Goal: Task Accomplishment & Management: Manage account settings

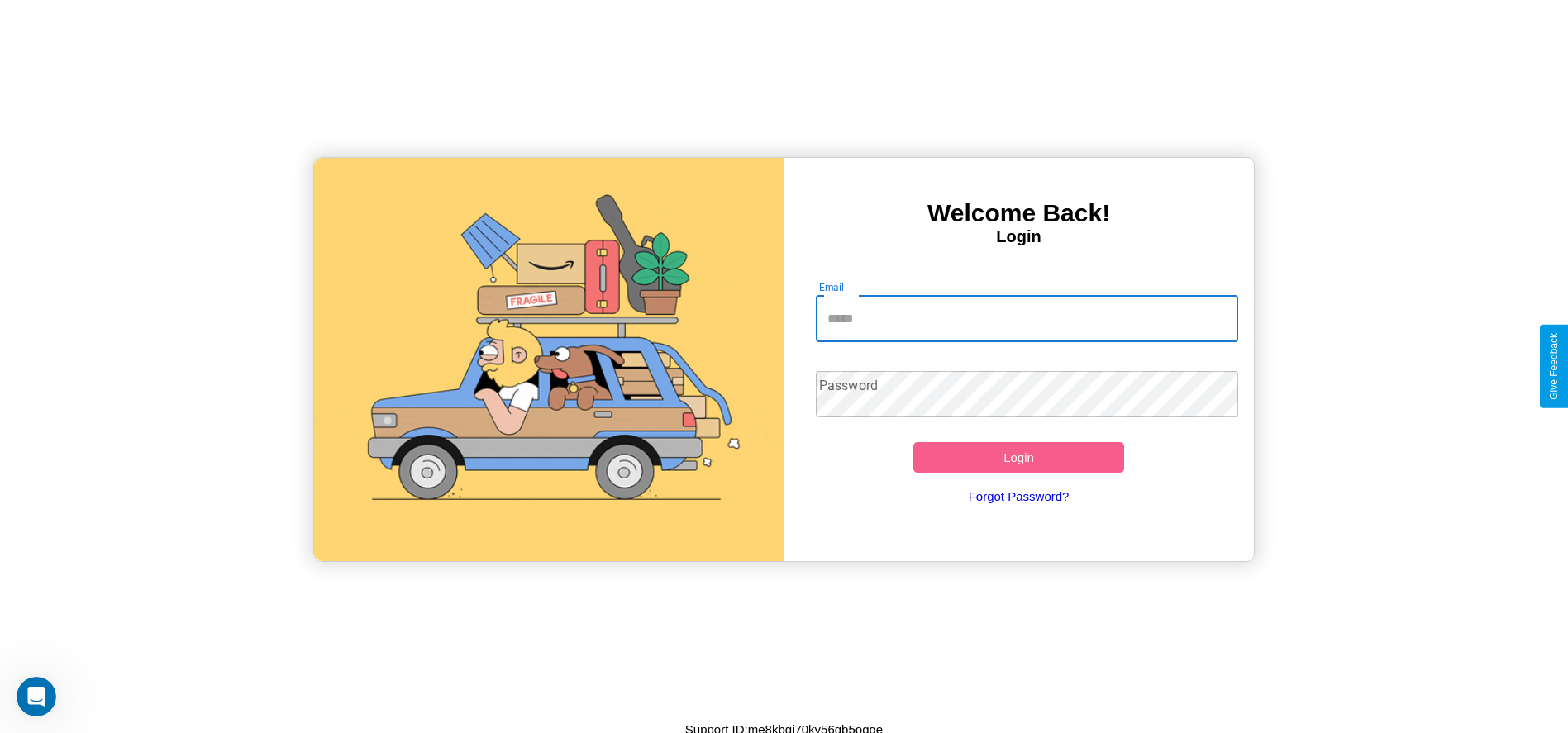
click at [1027, 318] on input "Email" at bounding box center [1027, 318] width 423 height 46
type input "**********"
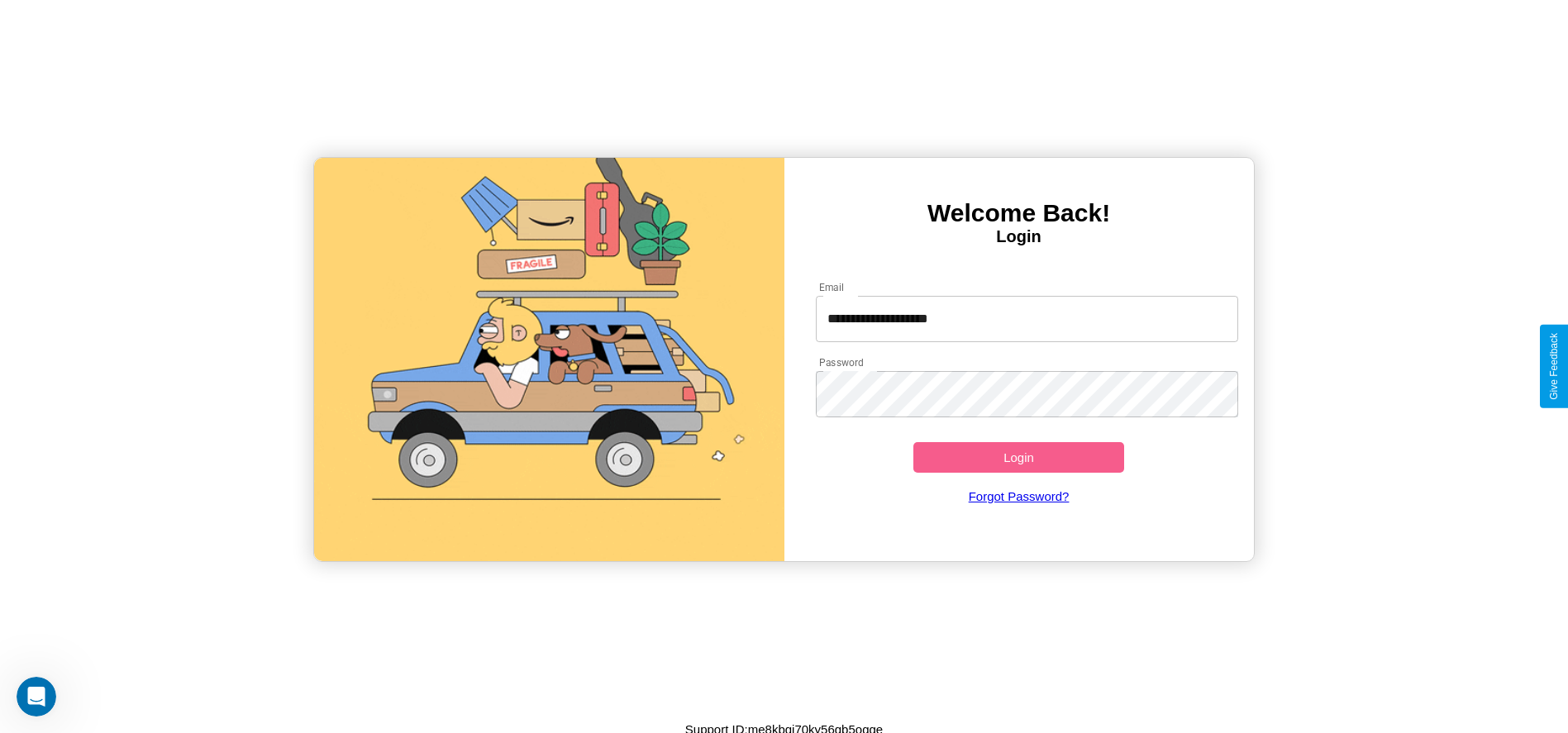
click at [1018, 457] on button "Login" at bounding box center [1018, 457] width 211 height 30
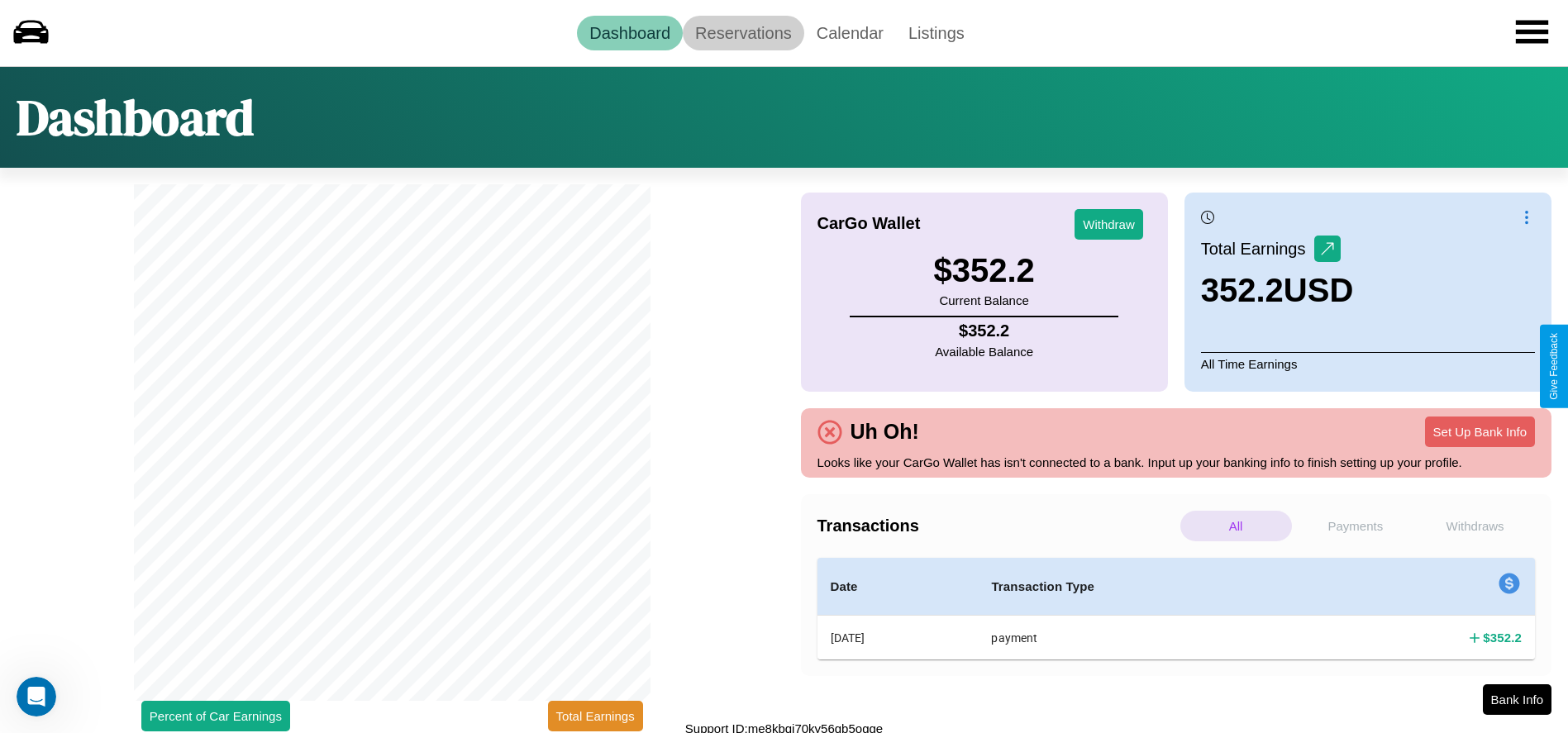
click at [744, 32] on link "Reservations" at bounding box center [744, 33] width 122 height 35
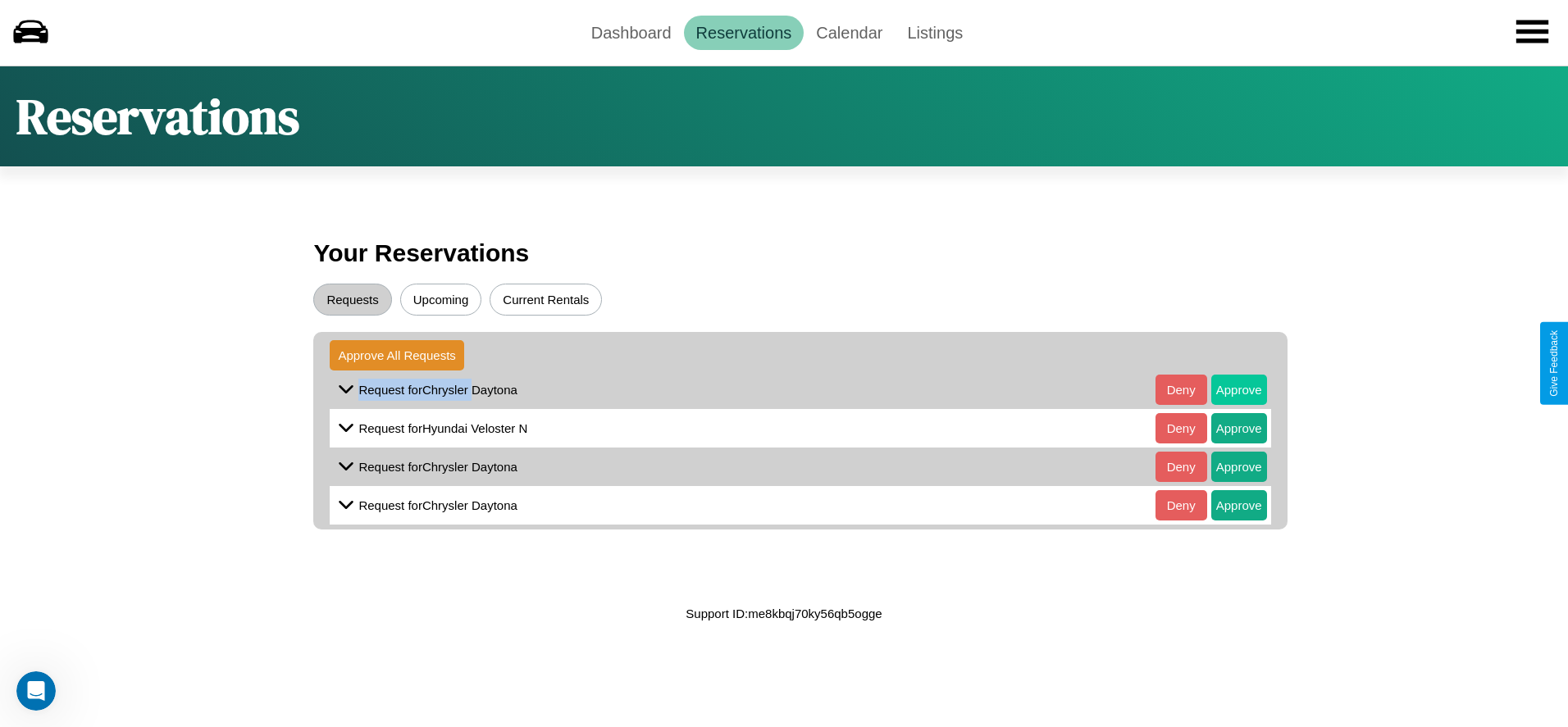
click at [1226, 390] on button "Approve" at bounding box center [1239, 389] width 56 height 30
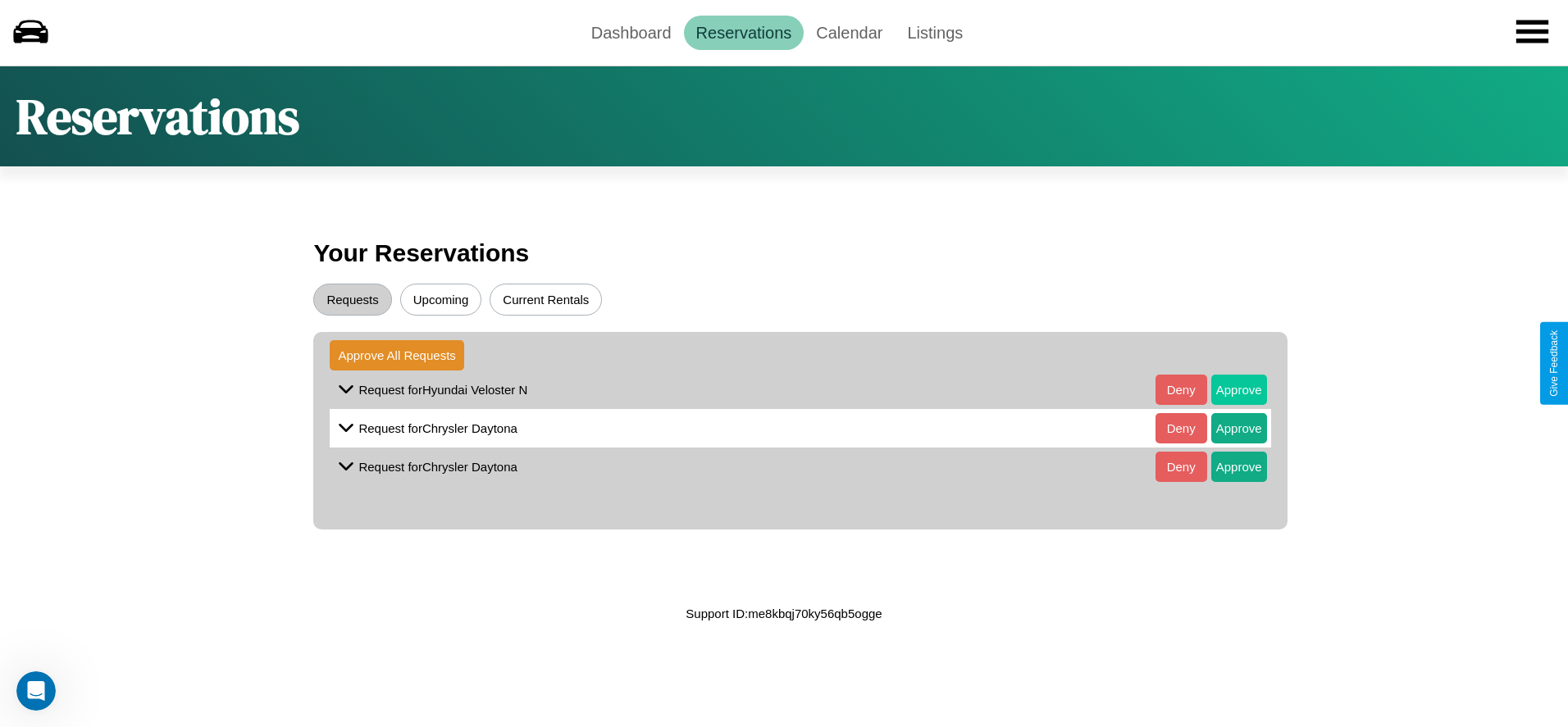
click at [1226, 390] on button "Approve" at bounding box center [1239, 389] width 56 height 30
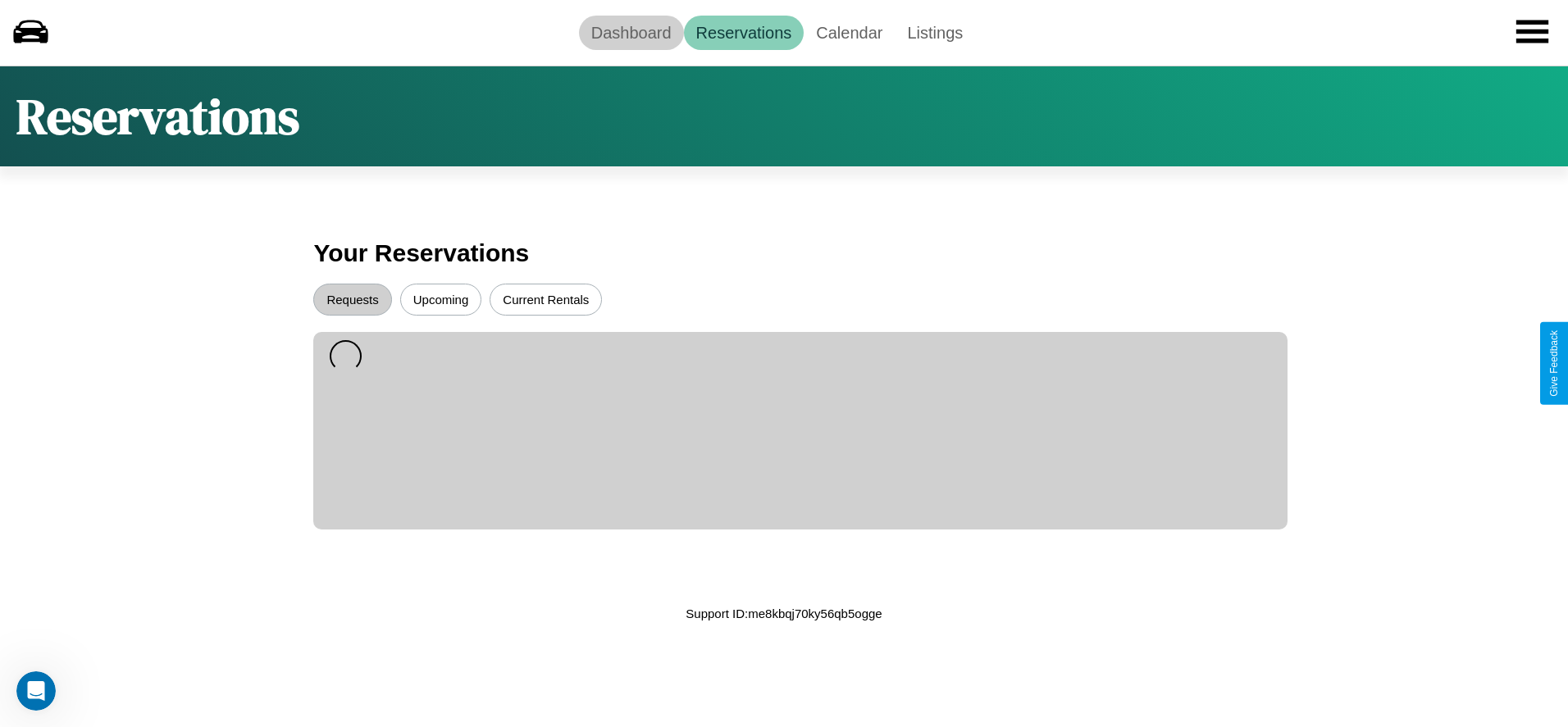
click at [630, 32] on link "Dashboard" at bounding box center [631, 33] width 105 height 34
